Goal: Task Accomplishment & Management: Manage account settings

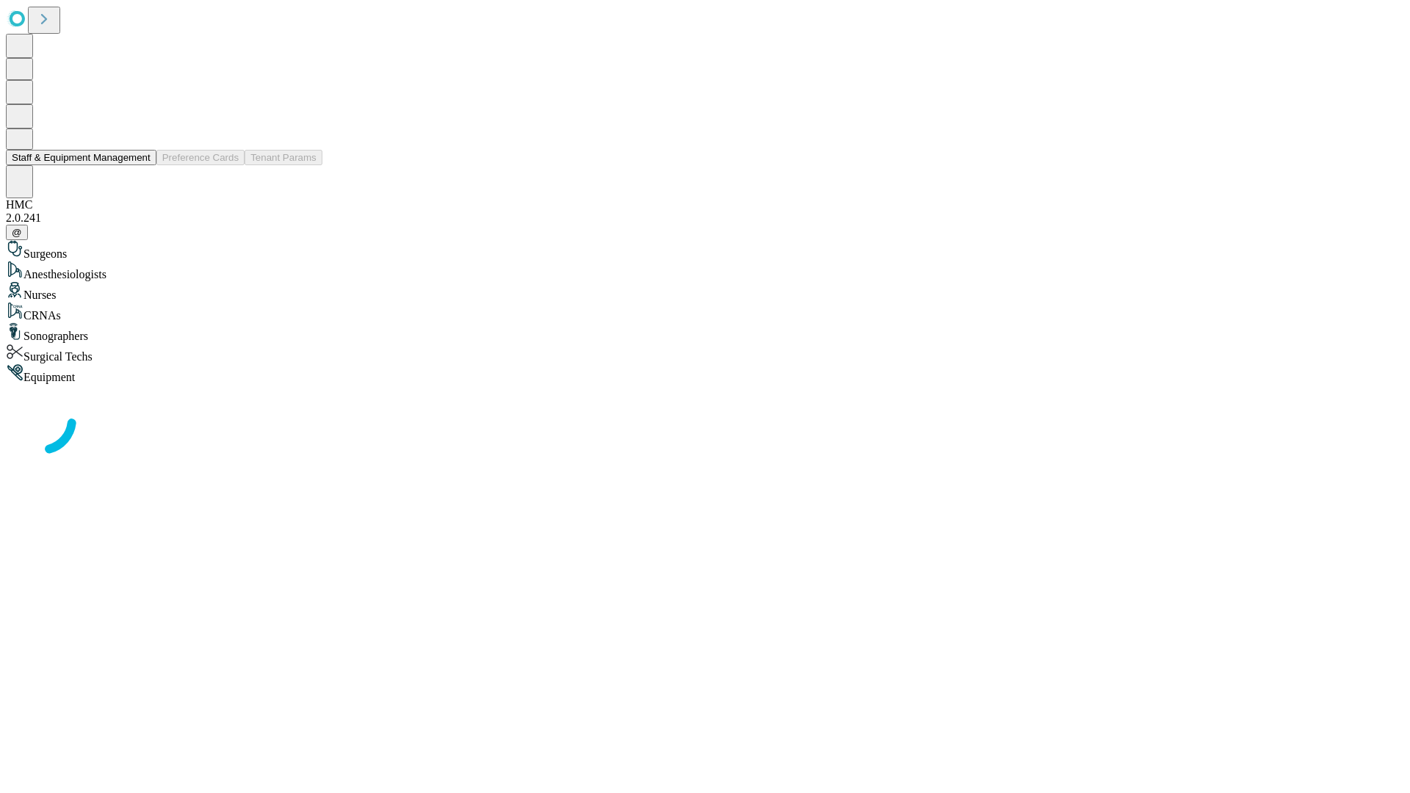
click at [140, 165] on button "Staff & Equipment Management" at bounding box center [81, 157] width 151 height 15
